Goal: Task Accomplishment & Management: Use online tool/utility

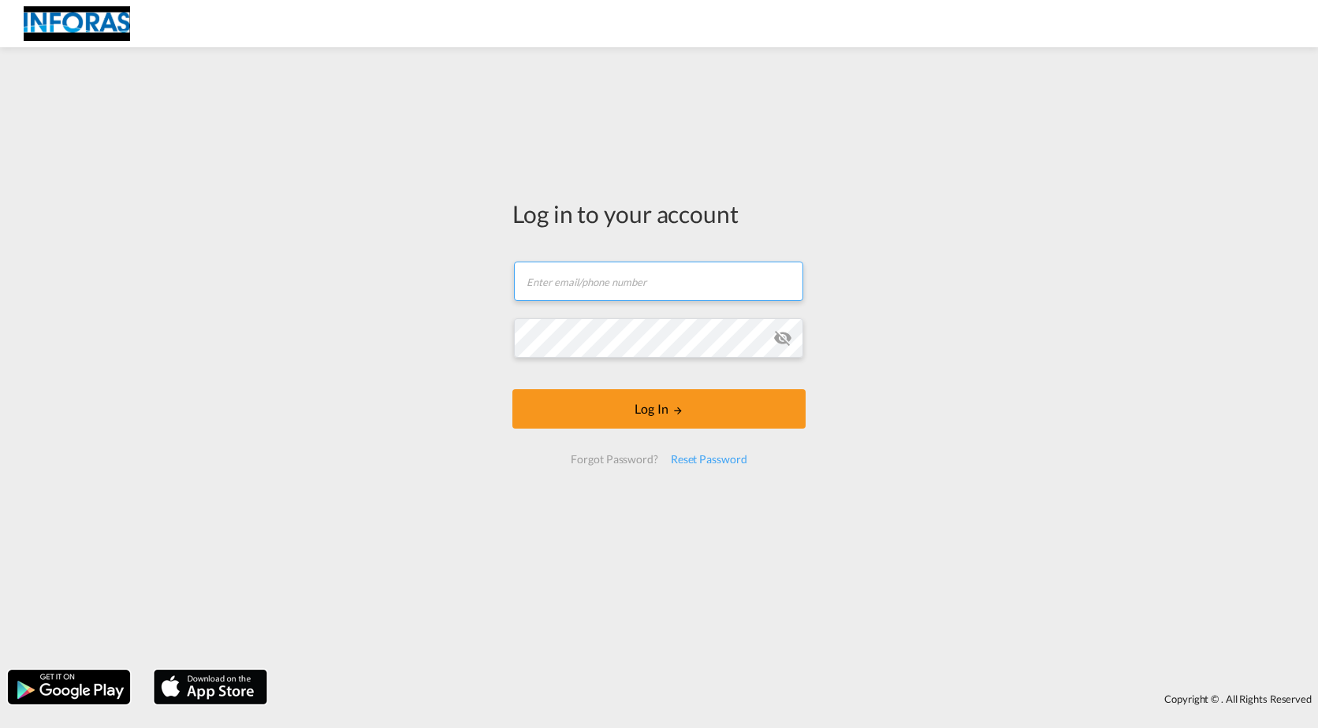
type input "[EMAIL_ADDRESS][PERSON_NAME][DOMAIN_NAME]"
click at [1083, 393] on div "Log in to your account mboguslawski@neukirch.de Email field is required Passwor…" at bounding box center [659, 358] width 1318 height 607
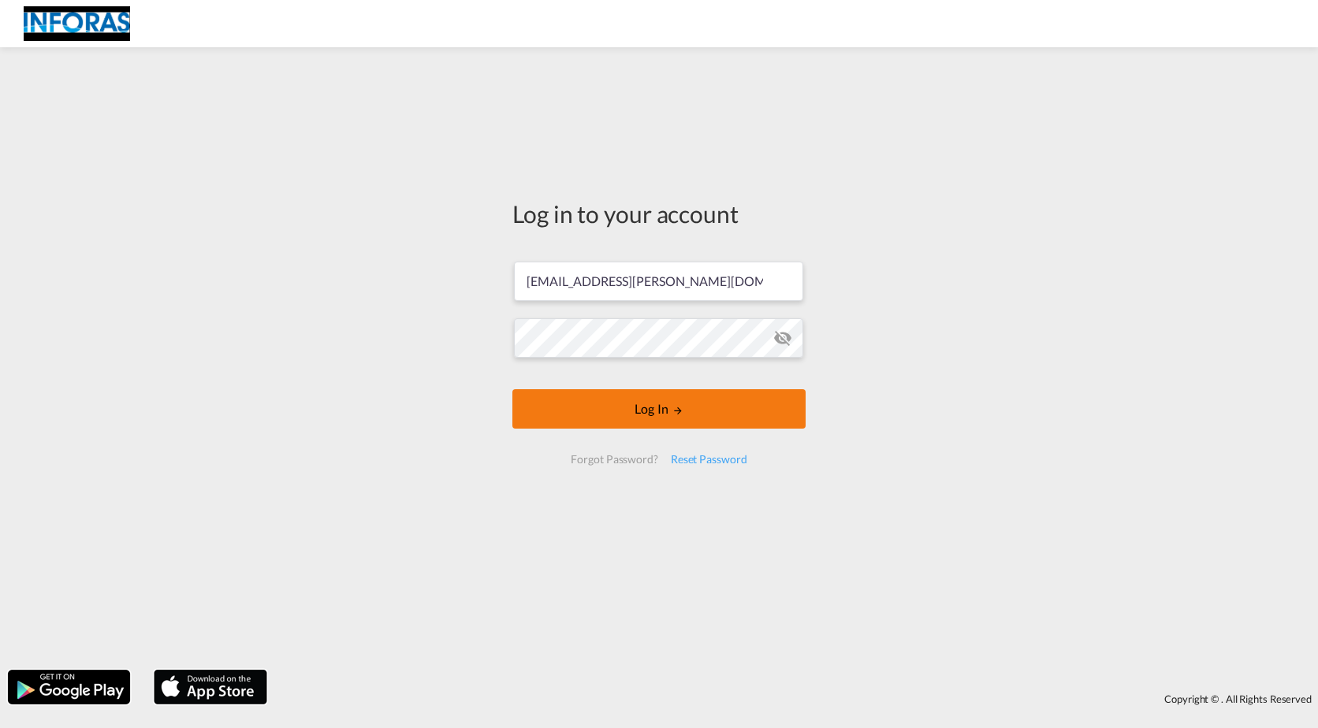
click at [656, 402] on button "Log In" at bounding box center [658, 408] width 293 height 39
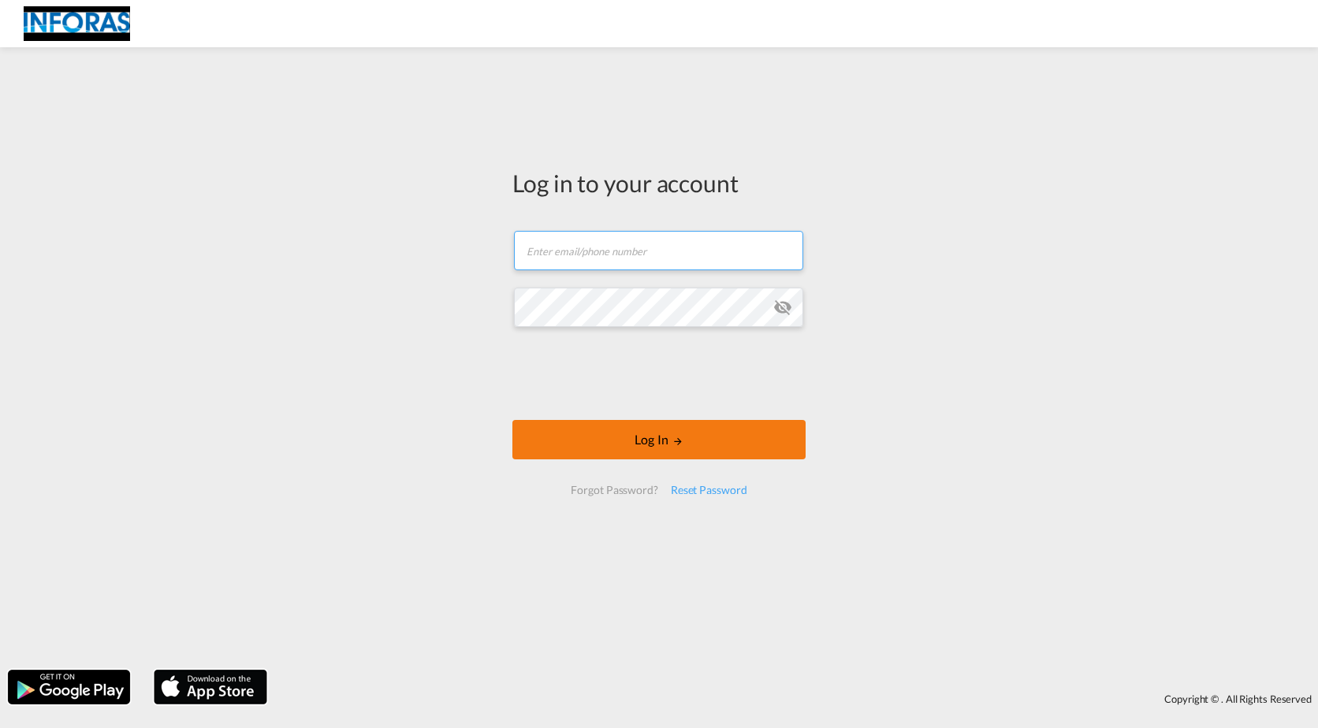
type input "[EMAIL_ADDRESS][PERSON_NAME][DOMAIN_NAME]"
click at [661, 448] on button "Log In" at bounding box center [658, 439] width 293 height 39
